Goal: Navigation & Orientation: Find specific page/section

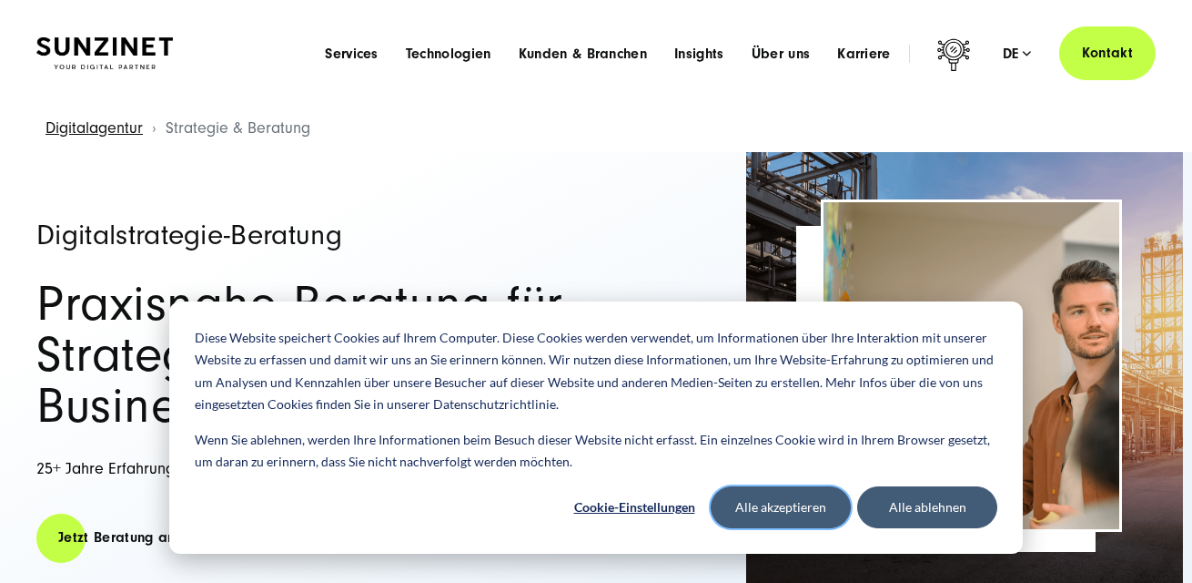
click at [806, 506] on button "Alle akzeptieren" at bounding box center [781, 507] width 140 height 42
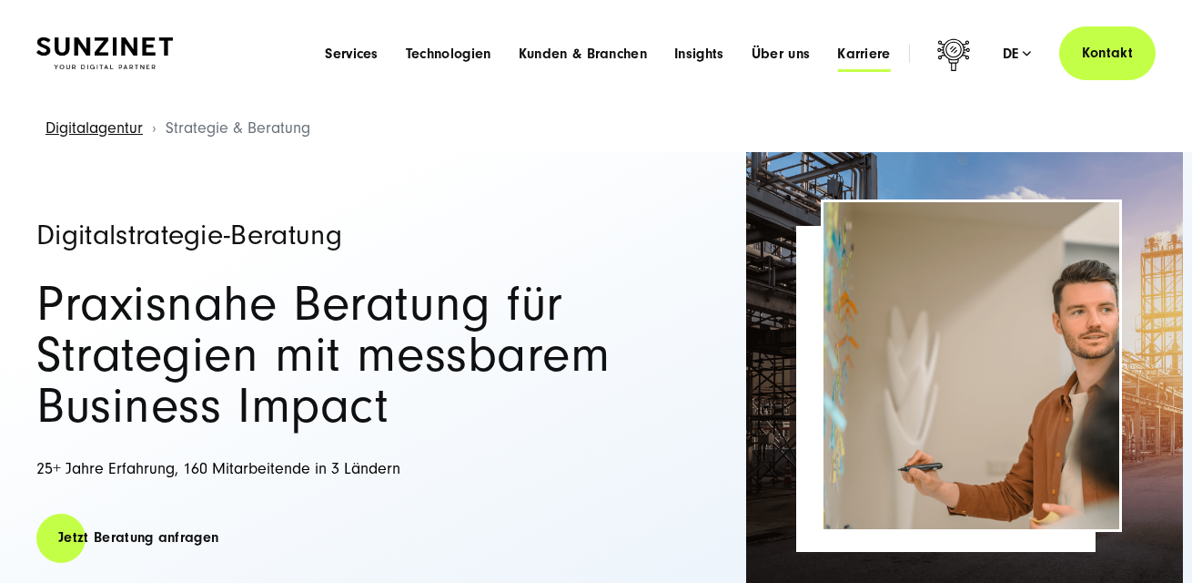
click at [852, 57] on span "Karriere" at bounding box center [864, 54] width 54 height 18
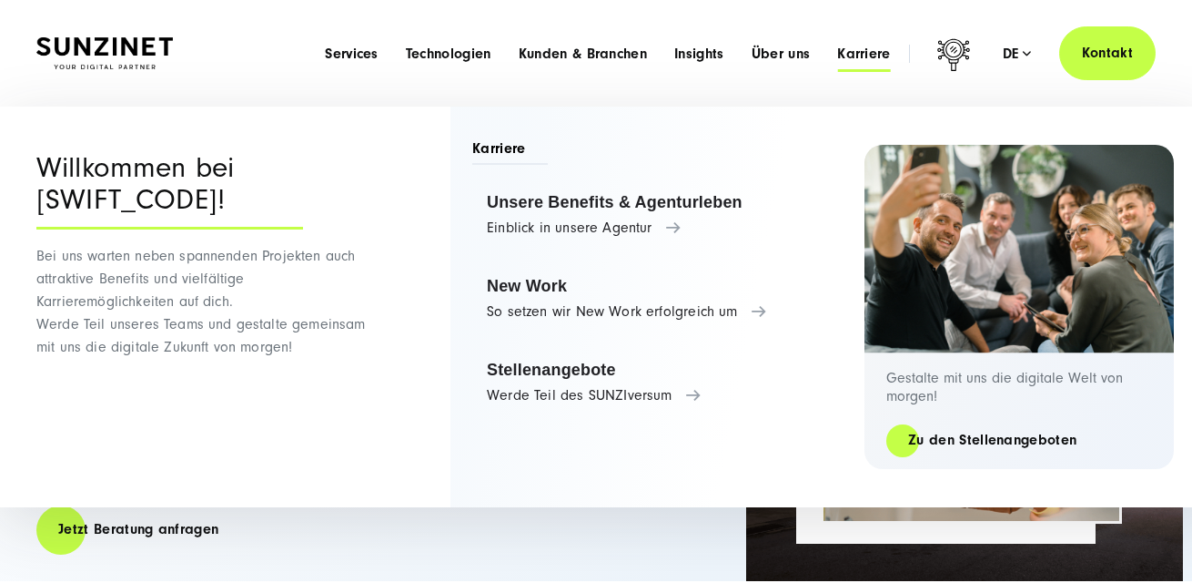
scroll to position [7, 0]
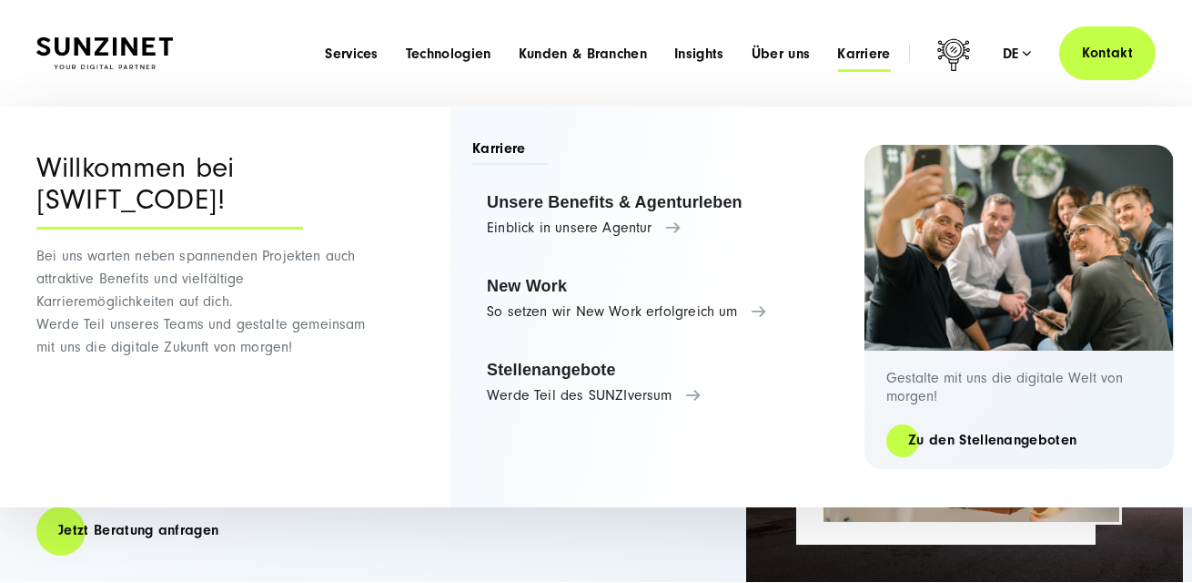
click at [985, 467] on div "Gestalte mit uns die digitale Welt von [DATE]! Zu den Stellenangeboten" at bounding box center [1019, 409] width 309 height 118
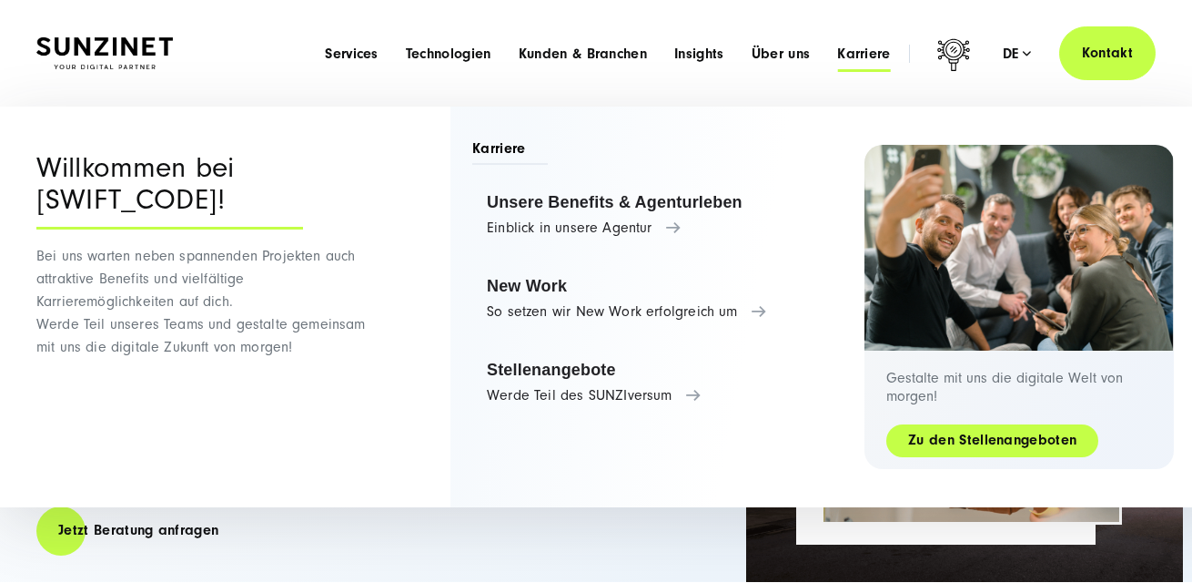
click at [987, 443] on link "Zu den Stellenangeboten" at bounding box center [993, 440] width 212 height 21
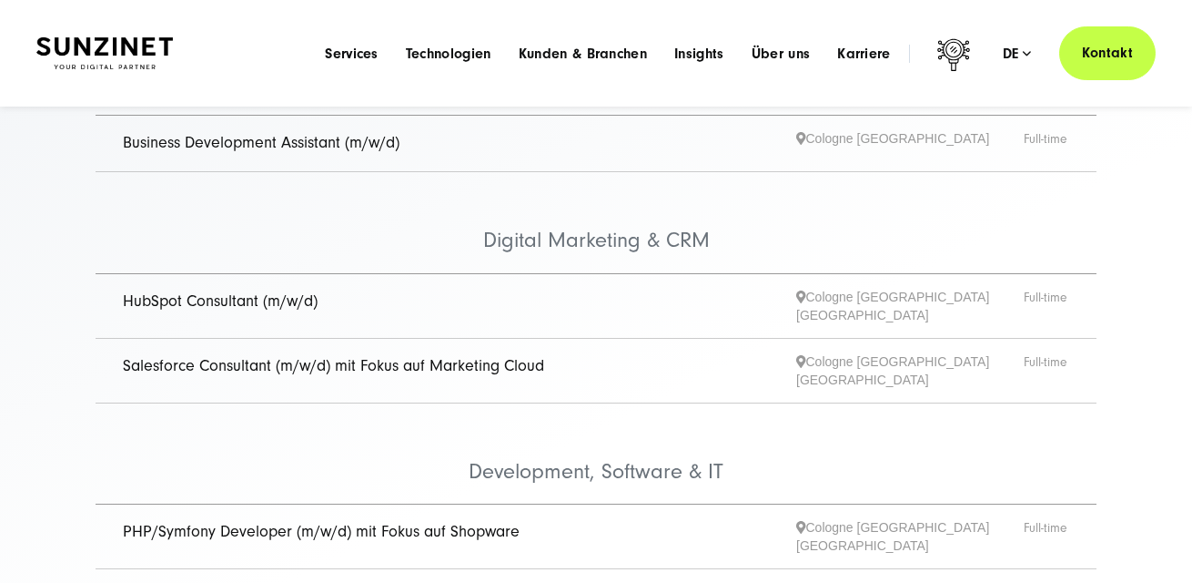
scroll to position [235, 0]
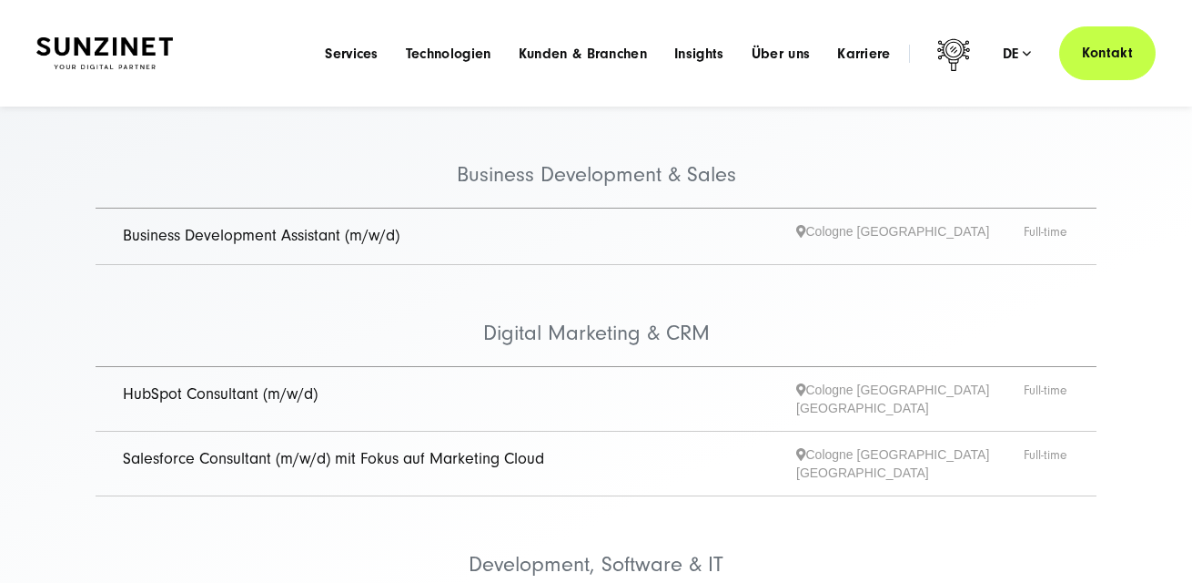
click at [218, 392] on link "HubSpot Consultant (m/w/d)" at bounding box center [220, 393] width 195 height 19
